Goal: Information Seeking & Learning: Stay updated

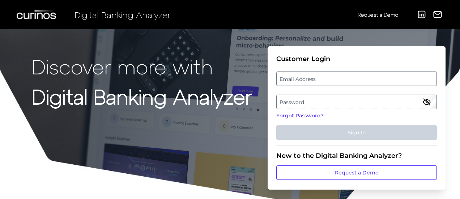
click at [342, 81] on label "Email Address" at bounding box center [357, 78] width 160 height 13
click at [342, 81] on input "email" at bounding box center [357, 79] width 161 height 14
click at [341, 81] on input "Email Address" at bounding box center [357, 79] width 161 height 14
type input "[PERSON_NAME][EMAIL_ADDRESS][PERSON_NAME][DOMAIN_NAME]"
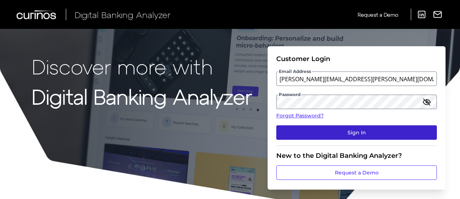
click at [345, 133] on button "Sign In" at bounding box center [357, 133] width 161 height 14
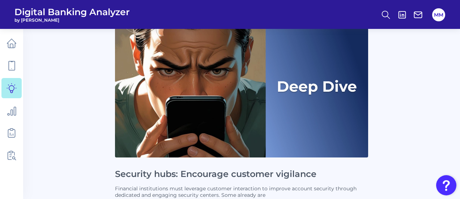
scroll to position [108, 0]
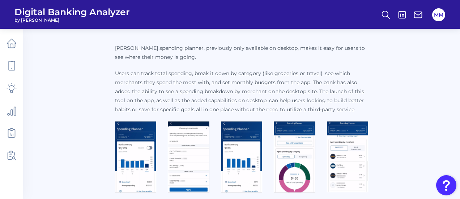
scroll to position [110, 0]
